Goal: Task Accomplishment & Management: Manage account settings

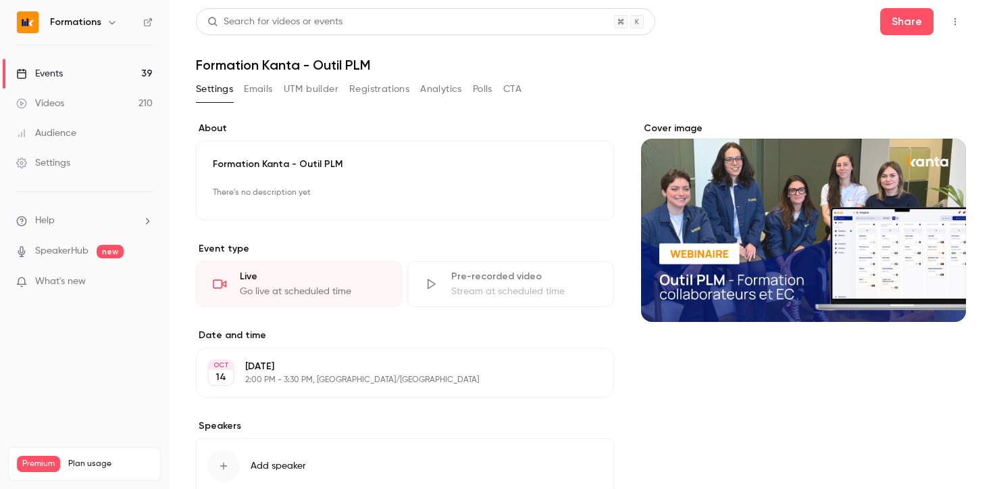
scroll to position [70, 0]
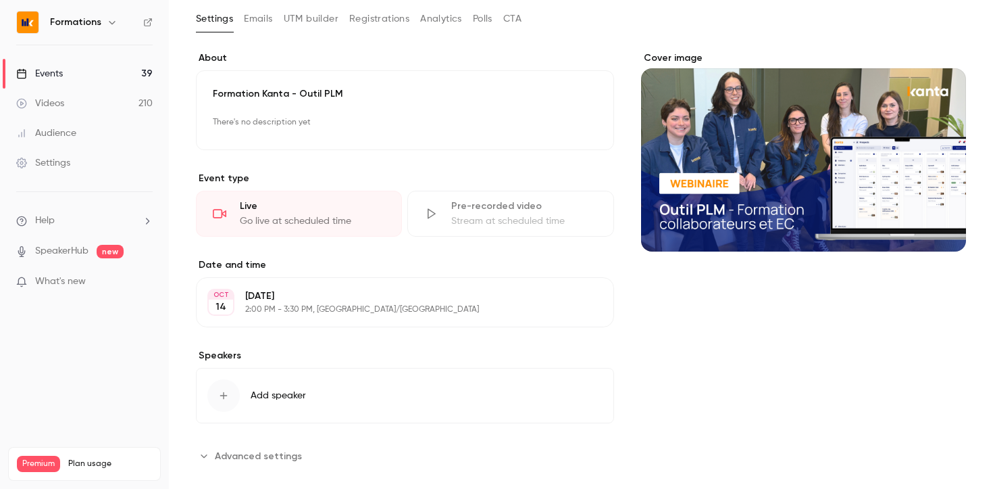
click at [89, 77] on link "Events 39" at bounding box center [84, 74] width 169 height 30
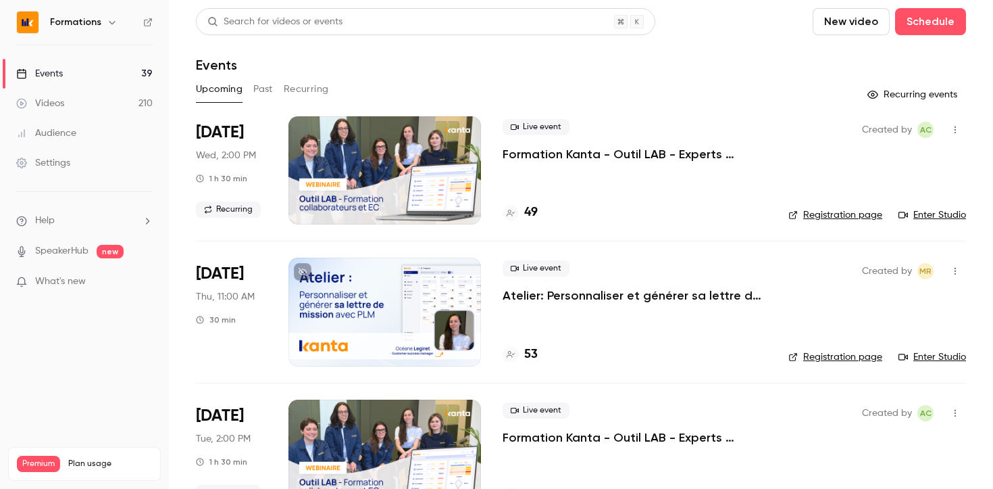
click at [924, 214] on link "Enter Studio" at bounding box center [933, 215] width 68 height 14
click at [668, 159] on p "Formation Kanta - Outil LAB - Experts Comptables & Collaborateurs" at bounding box center [635, 154] width 264 height 16
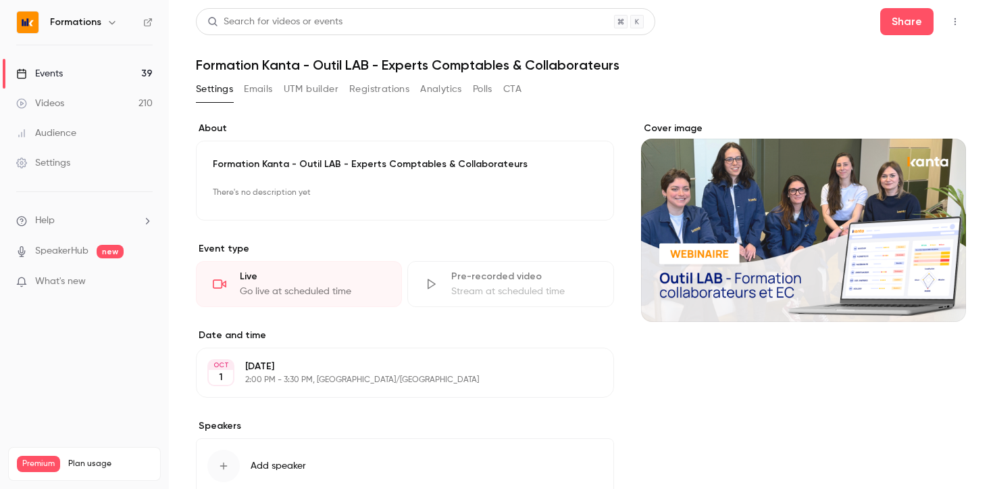
click at [484, 89] on button "Polls" at bounding box center [483, 89] width 20 height 22
